Goal: Task Accomplishment & Management: Manage account settings

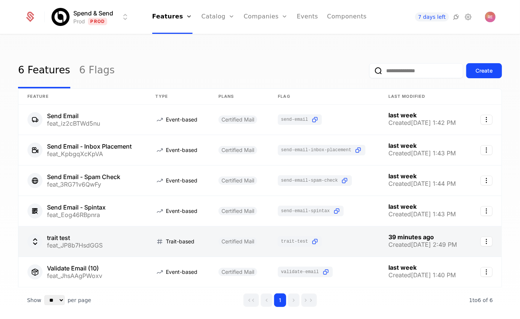
click at [99, 237] on link at bounding box center [82, 241] width 128 height 30
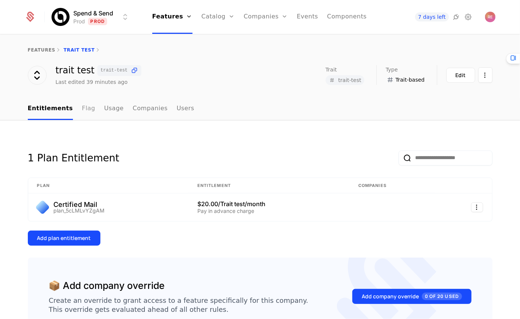
click at [87, 108] on link "Flag" at bounding box center [88, 109] width 13 height 22
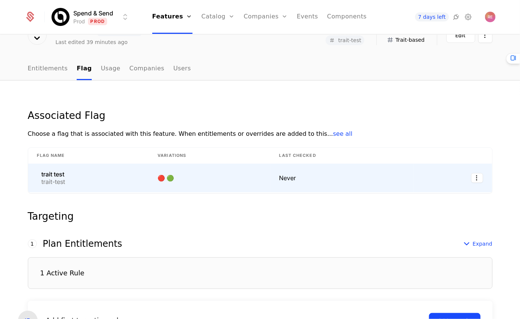
scroll to position [157, 0]
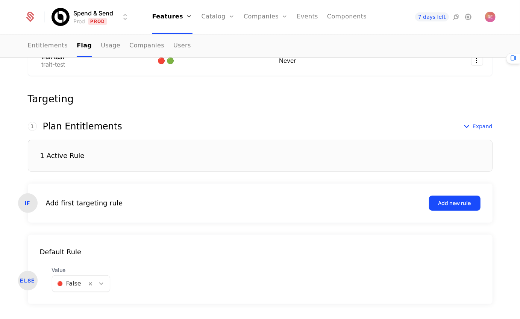
click at [153, 153] on div "1 Active Rule" at bounding box center [260, 156] width 465 height 32
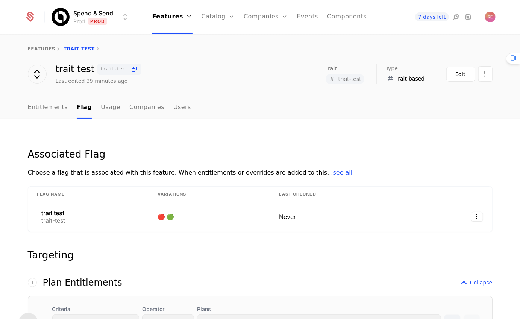
scroll to position [0, 0]
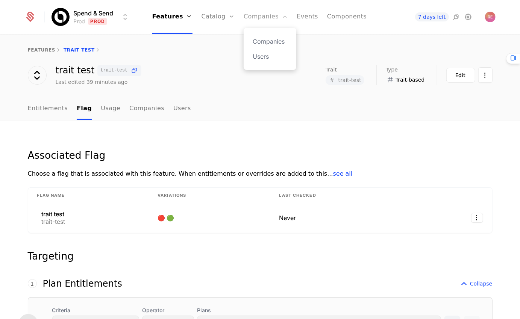
click at [269, 21] on link "Companies" at bounding box center [266, 17] width 44 height 34
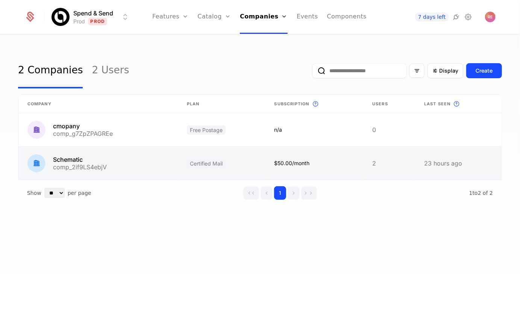
click at [66, 160] on link at bounding box center [97, 163] width 159 height 33
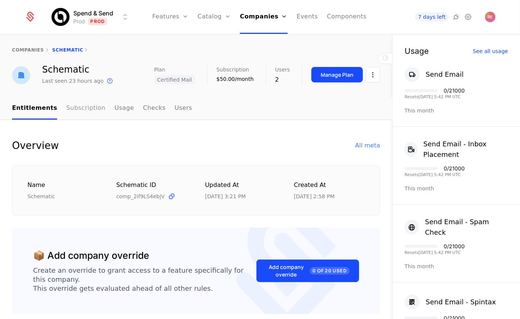
click at [66, 118] on link "Subscription" at bounding box center [85, 108] width 39 height 22
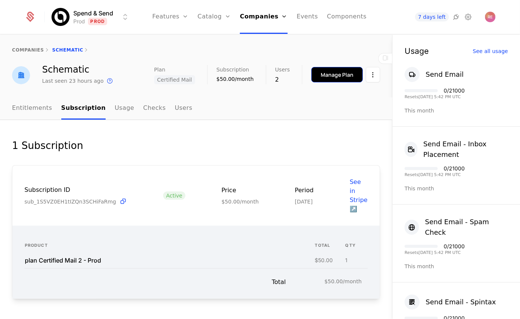
click at [340, 77] on div "Manage Plan" at bounding box center [337, 75] width 33 height 8
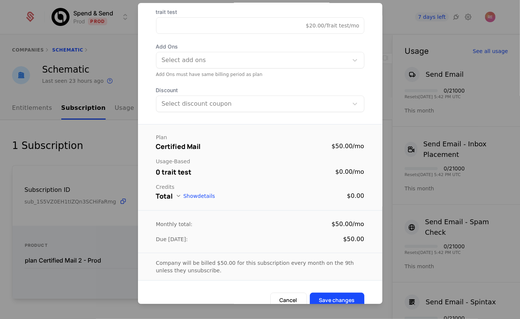
scroll to position [96, 0]
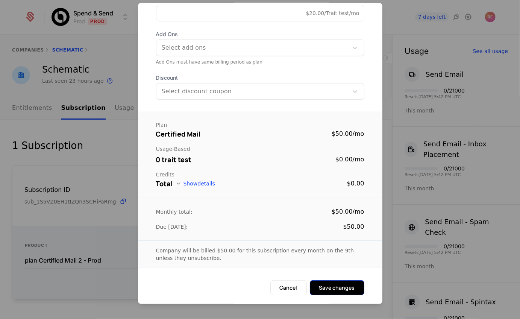
click at [323, 287] on button "Save changes" at bounding box center [337, 287] width 55 height 15
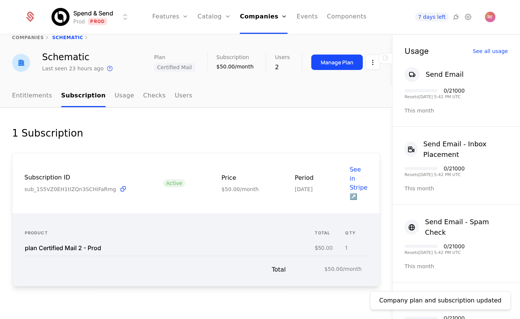
scroll to position [10, 0]
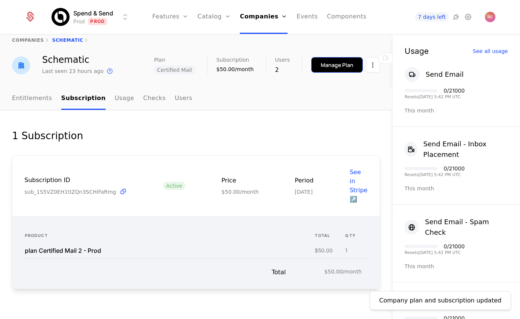
click at [337, 61] on div "Manage Plan" at bounding box center [337, 65] width 33 height 8
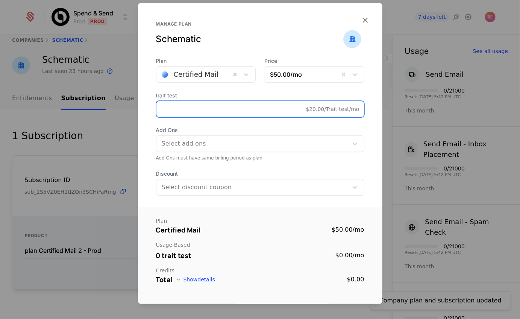
click at [188, 109] on input "*" at bounding box center [231, 109] width 150 height 16
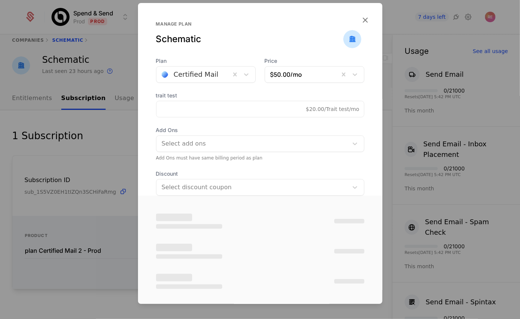
click at [237, 93] on label "trait test" at bounding box center [260, 96] width 208 height 8
click at [237, 101] on input "*" at bounding box center [231, 109] width 150 height 16
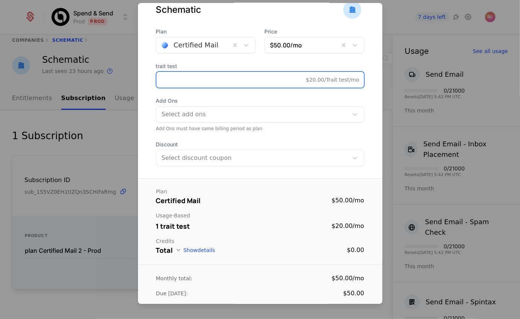
scroll to position [90, 0]
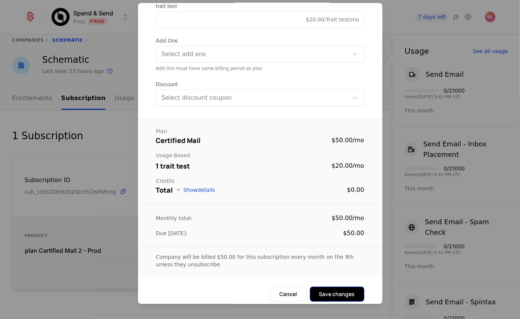
click at [331, 289] on button "Save changes" at bounding box center [337, 294] width 55 height 15
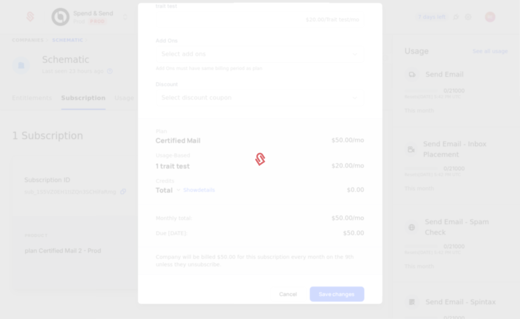
type input "*"
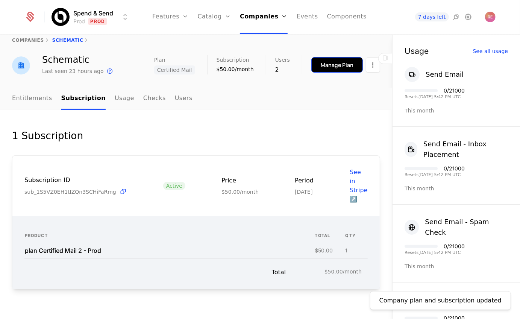
click at [332, 68] on div "Manage Plan" at bounding box center [337, 65] width 33 height 8
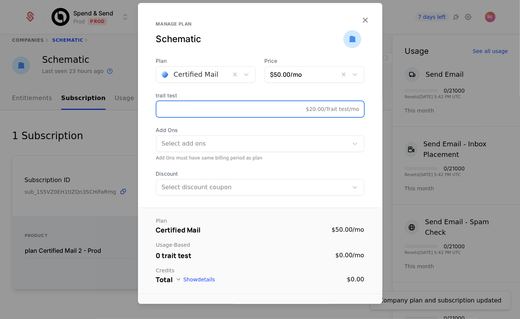
click at [199, 111] on input "*" at bounding box center [231, 109] width 150 height 16
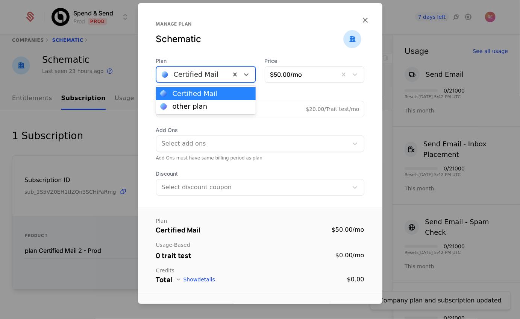
click at [221, 74] on div at bounding box center [194, 74] width 64 height 11
click at [199, 102] on div "other plan" at bounding box center [206, 106] width 100 height 13
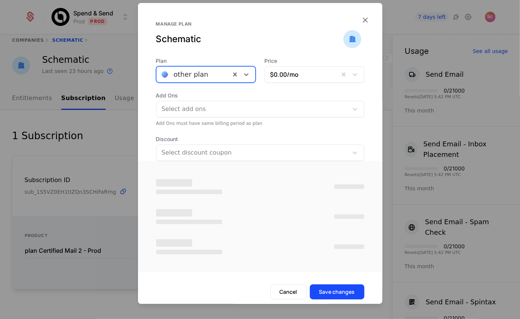
scroll to position [4, 0]
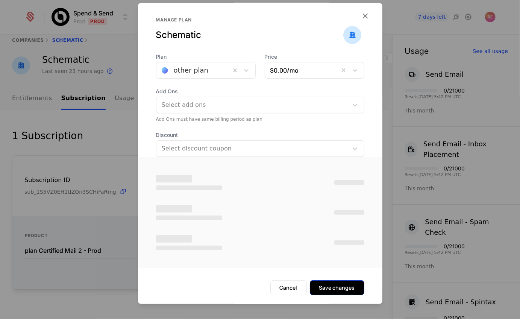
click at [331, 288] on button "Save changes" at bounding box center [337, 287] width 55 height 15
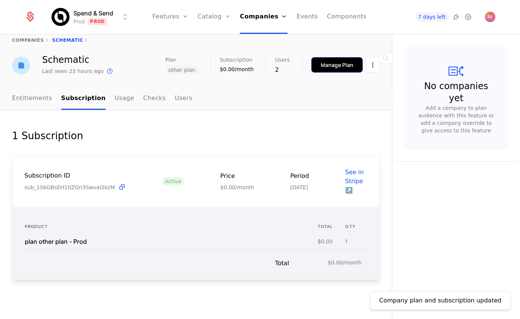
click at [331, 62] on div "Manage Plan" at bounding box center [337, 65] width 33 height 8
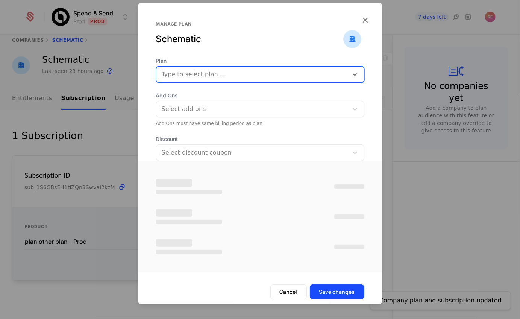
click at [206, 74] on div at bounding box center [252, 74] width 181 height 11
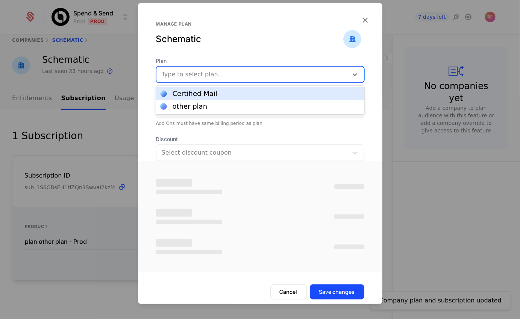
click at [288, 54] on div "Manage plan Schematic" at bounding box center [260, 39] width 208 height 36
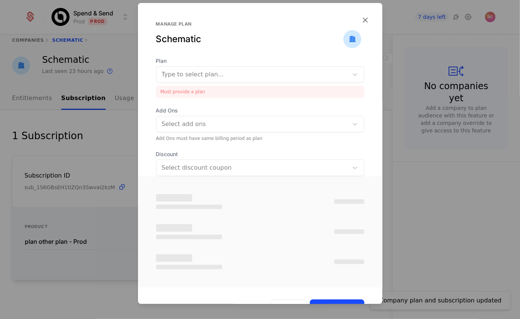
drag, startPoint x: 219, startPoint y: 62, endPoint x: 213, endPoint y: 69, distance: 9.9
click at [219, 62] on span "Plan" at bounding box center [260, 61] width 208 height 8
click at [209, 72] on div at bounding box center [252, 74] width 181 height 11
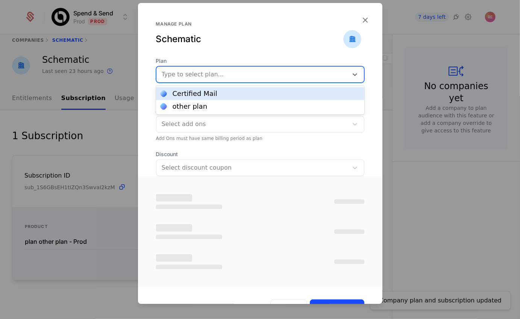
click at [197, 91] on div "Certified Mail" at bounding box center [195, 93] width 45 height 7
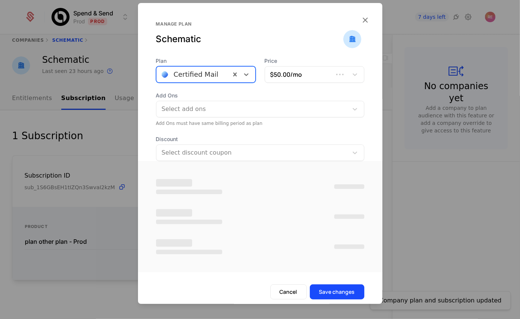
click at [206, 110] on div at bounding box center [252, 109] width 181 height 11
click at [215, 87] on div "Plan Certified Mail Price $50.00 /mo Add Ons Select add ons Add Ons must have s…" at bounding box center [260, 109] width 244 height 104
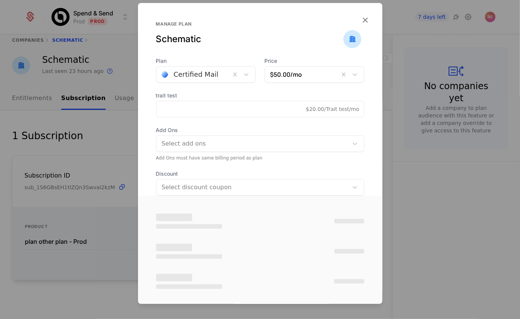
click at [205, 109] on input "*" at bounding box center [231, 109] width 150 height 16
click at [196, 130] on span "Add Ons" at bounding box center [260, 130] width 208 height 8
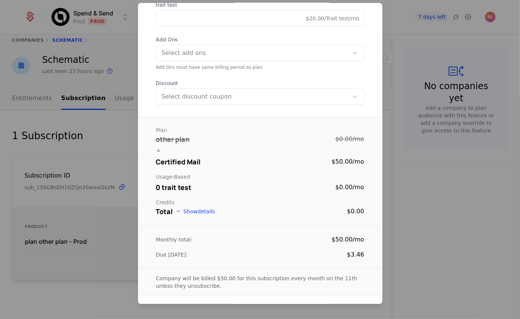
scroll to position [118, 0]
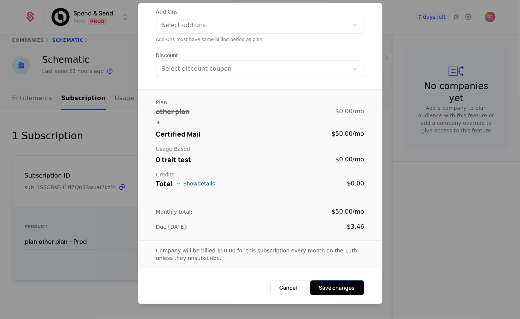
click at [341, 289] on button "Save changes" at bounding box center [337, 287] width 55 height 15
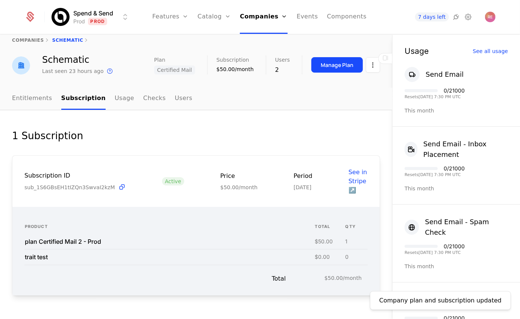
scroll to position [0, 0]
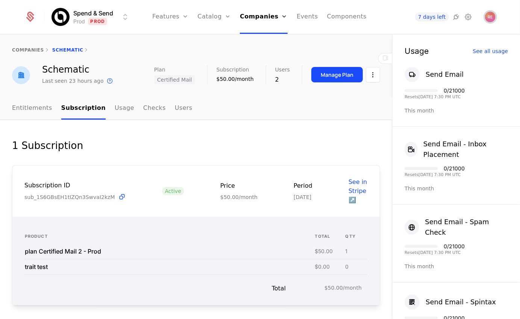
click at [490, 12] on span "Open user button" at bounding box center [490, 17] width 11 height 11
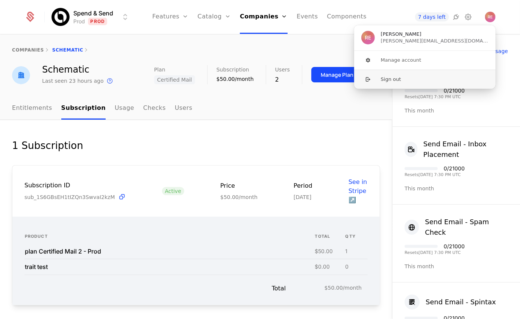
click at [437, 84] on button "Sign out" at bounding box center [425, 79] width 142 height 19
